Goal: Task Accomplishment & Management: Use online tool/utility

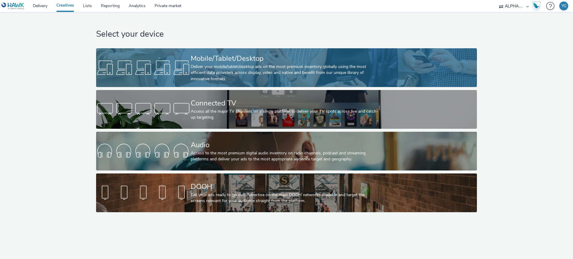
click at [226, 73] on div "Deliver your mobile/tablet/desktop ads on the most premium inventory globally u…" at bounding box center [285, 73] width 189 height 18
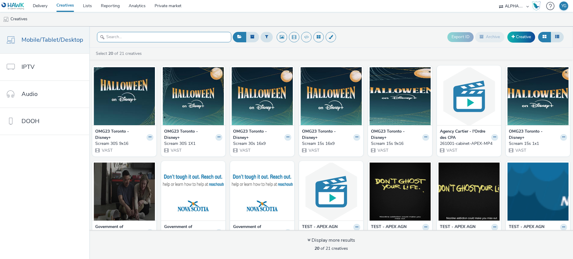
click at [164, 35] on input "text" at bounding box center [164, 37] width 134 height 10
paste input "261001-cabinet-APEX-MP4"
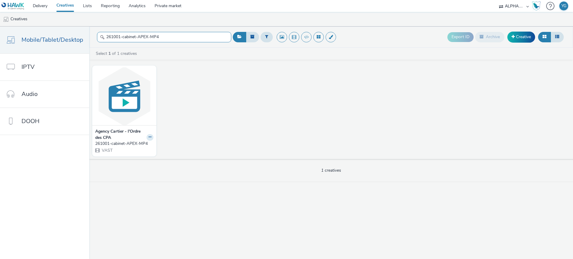
type input "261001-cabinet-APEX-MP4"
click at [109, 134] on strong "Agency Cartier - l'Ordre des CPA" at bounding box center [120, 135] width 50 height 12
click at [112, 145] on div "261001-cabinet-APEX-MP4" at bounding box center [123, 144] width 56 height 6
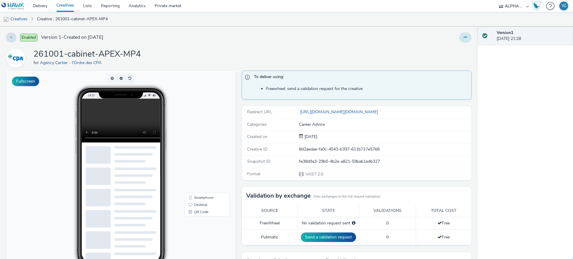
click at [464, 36] on icon at bounding box center [465, 37] width 3 height 4
click at [431, 51] on link "Edit" at bounding box center [449, 50] width 45 height 12
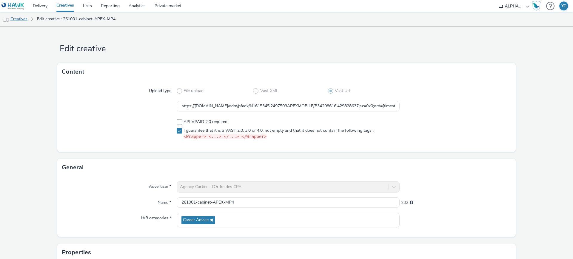
click at [15, 18] on link "Creatives" at bounding box center [15, 19] width 30 height 14
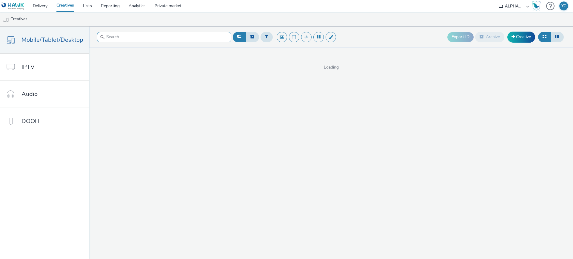
click at [128, 37] on input "text" at bounding box center [164, 37] width 134 height 10
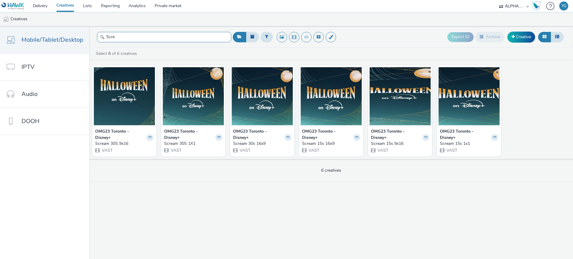
type input "Scre"
click at [99, 133] on strong "OMG23 Toronto - Disney+" at bounding box center [120, 135] width 50 height 12
click at [102, 139] on strong "OMG23 Toronto - Disney+" at bounding box center [120, 135] width 50 height 12
click at [149, 137] on icon at bounding box center [150, 137] width 3 height 4
click at [130, 147] on link "Edit" at bounding box center [131, 148] width 45 height 12
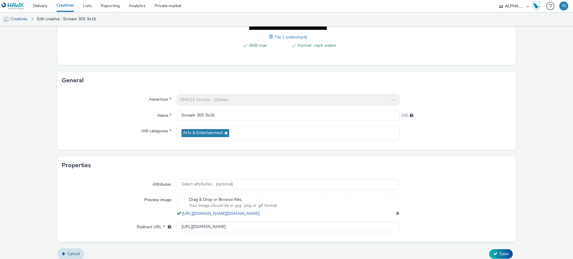
scroll to position [143, 0]
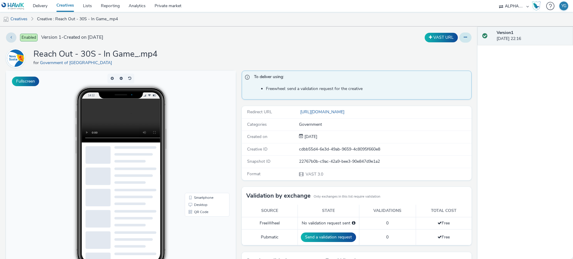
click at [462, 36] on button at bounding box center [465, 38] width 12 height 10
click at [451, 52] on link "Edit" at bounding box center [449, 50] width 45 height 12
